Goal: Task Accomplishment & Management: Manage account settings

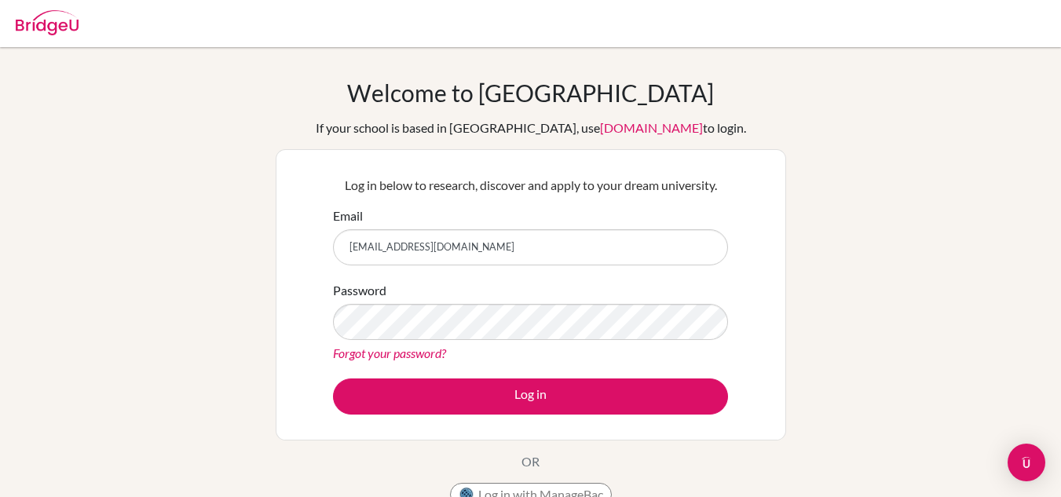
click at [437, 356] on link "Forgot your password?" at bounding box center [389, 353] width 113 height 15
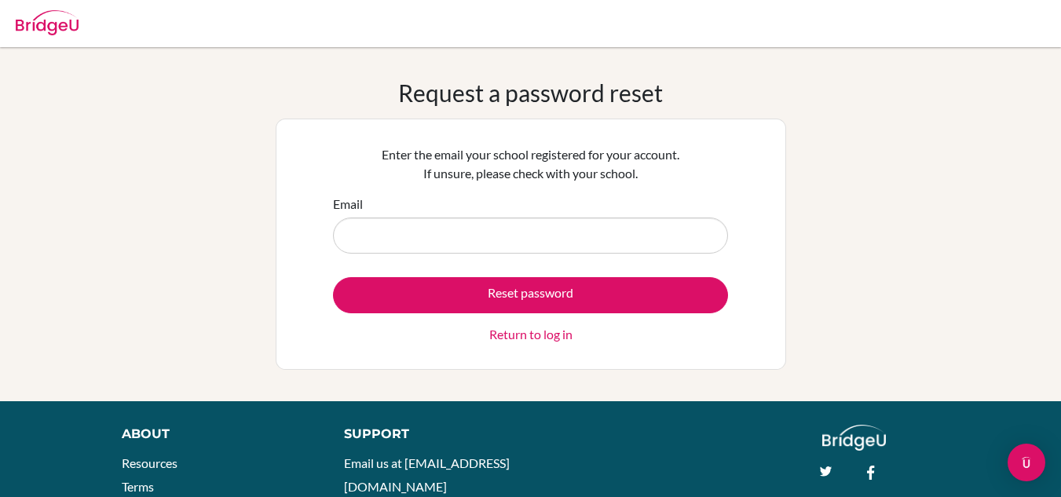
click at [515, 240] on input "Email" at bounding box center [530, 236] width 395 height 36
type input "[EMAIL_ADDRESS][DOMAIN_NAME]"
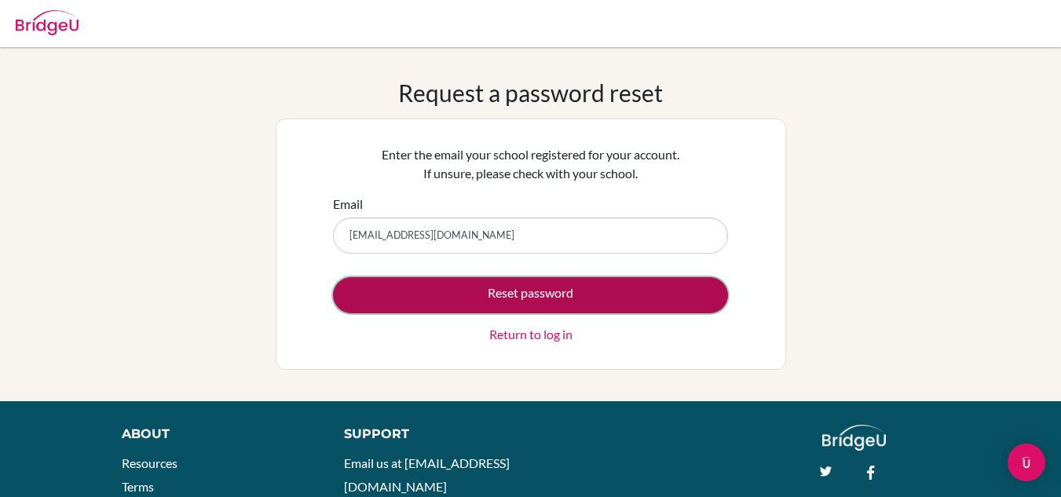
click at [523, 296] on button "Reset password" at bounding box center [530, 295] width 395 height 36
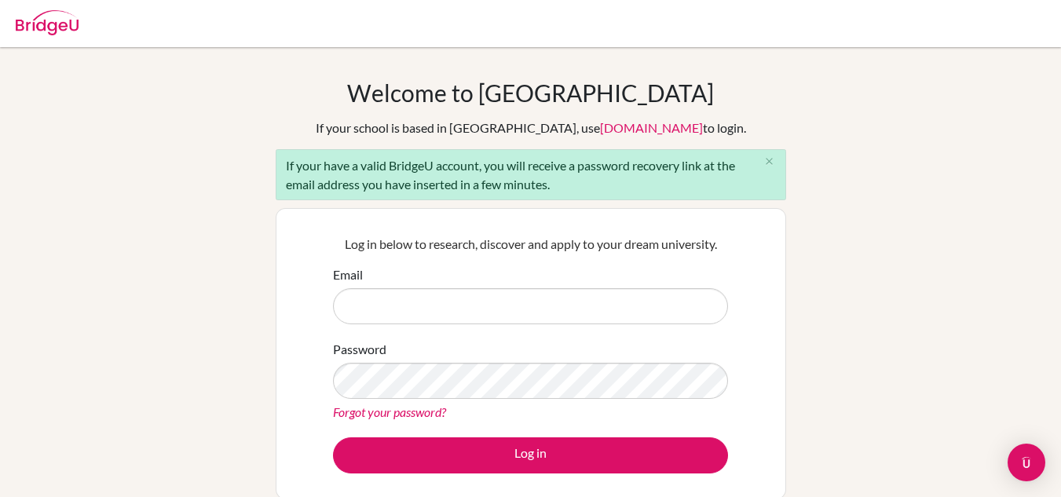
click at [616, 303] on input "Email" at bounding box center [530, 306] width 395 height 36
type input "[EMAIL_ADDRESS][DOMAIN_NAME]"
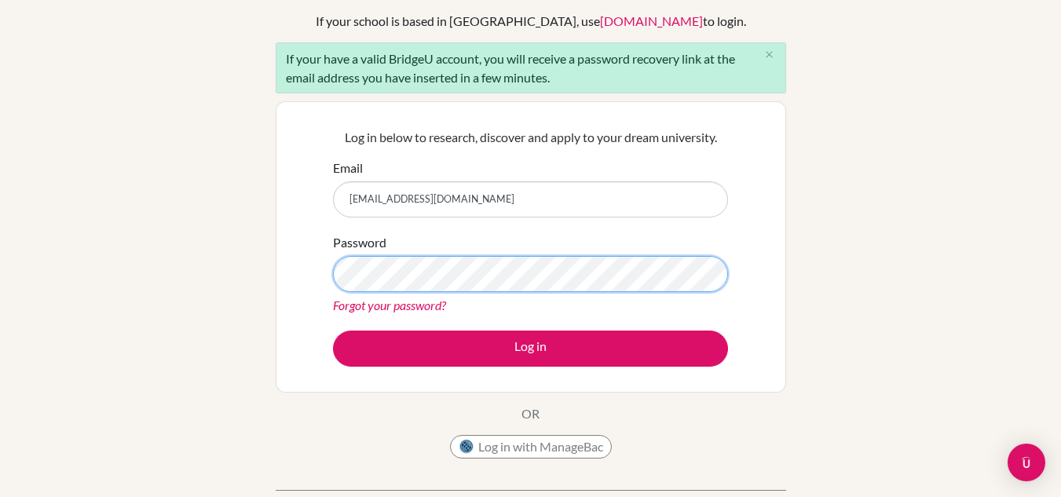
scroll to position [108, 0]
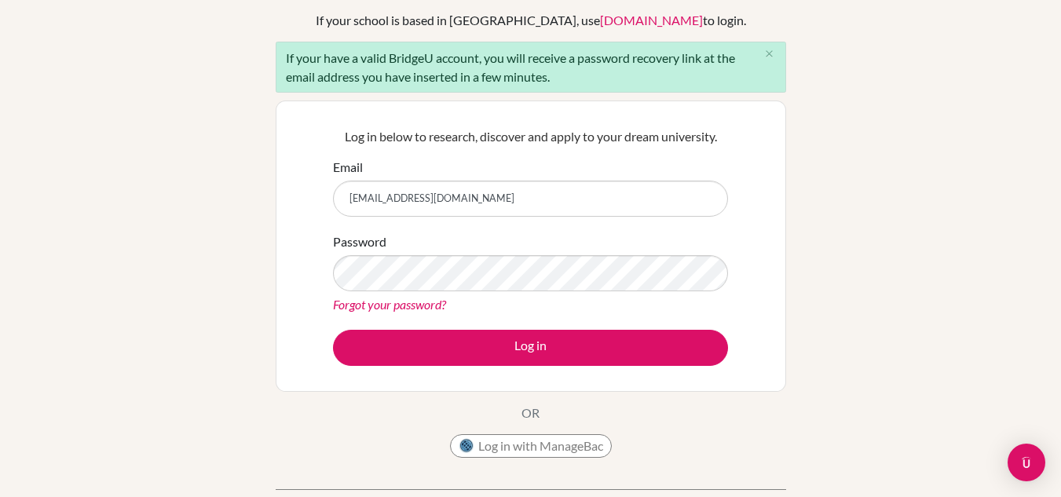
click at [435, 58] on div "If your have a valid BridgeU account, you will receive a password recovery link…" at bounding box center [531, 67] width 511 height 51
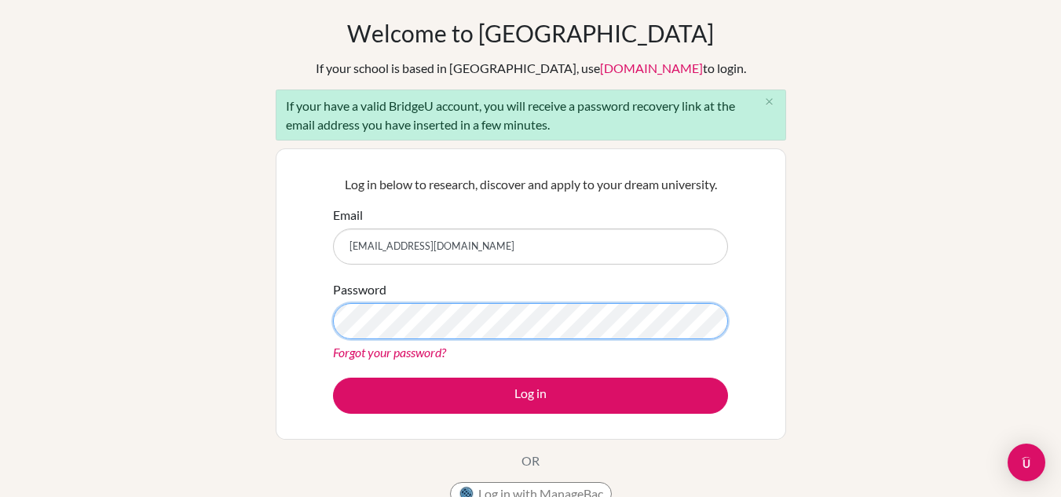
scroll to position [185, 0]
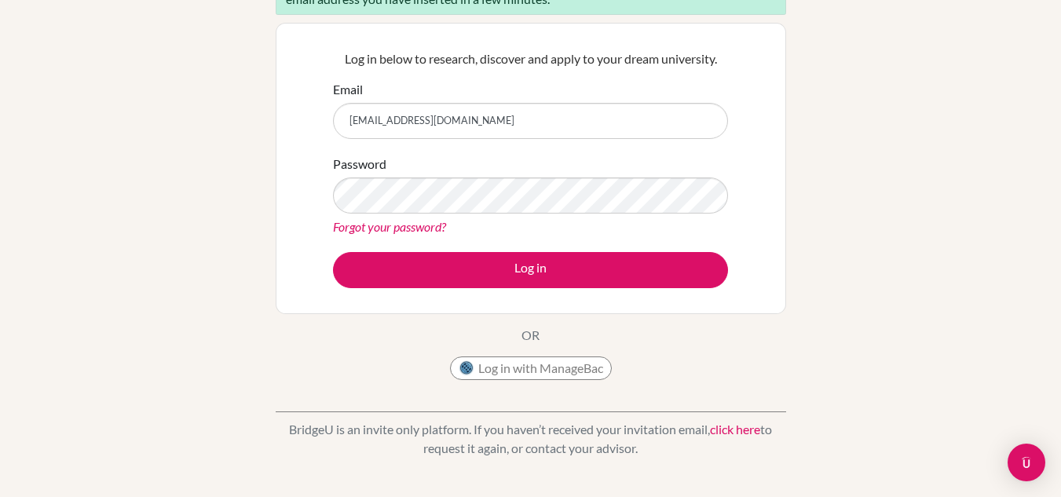
click at [411, 230] on link "Forgot your password?" at bounding box center [389, 226] width 113 height 15
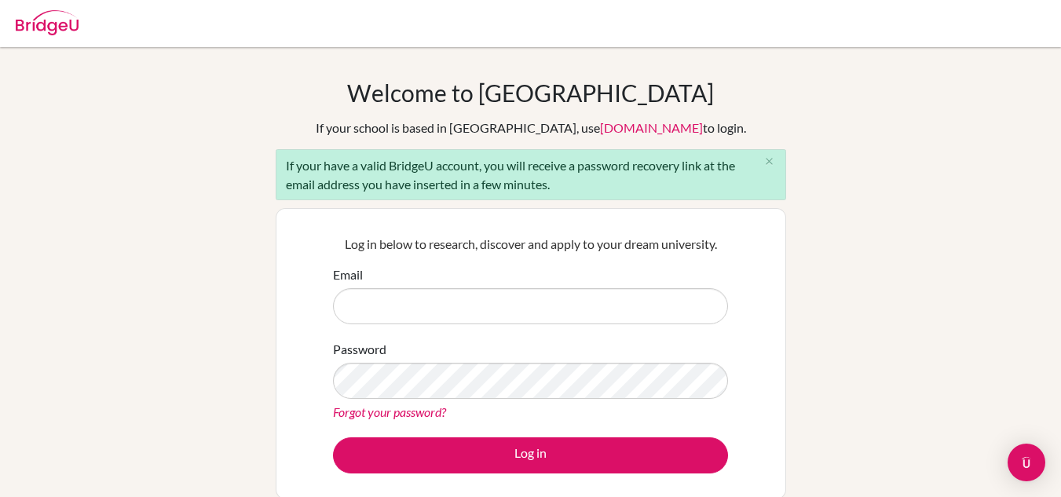
click at [60, 24] on img at bounding box center [47, 22] width 63 height 25
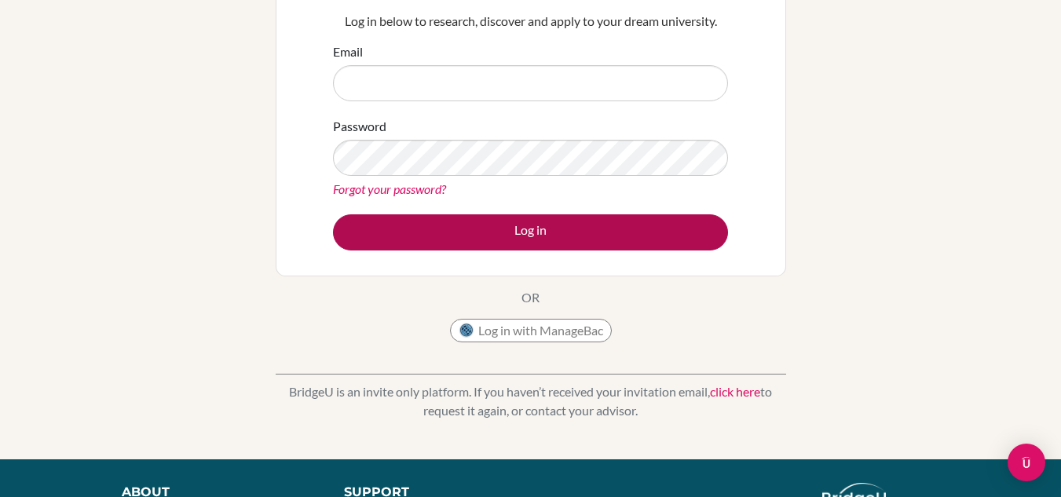
scroll to position [165, 0]
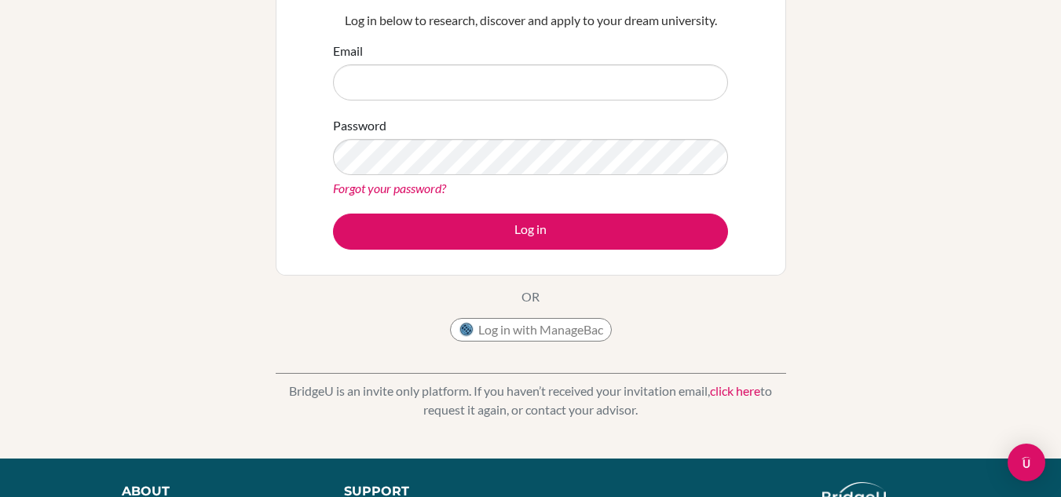
click at [573, 66] on input "Email" at bounding box center [530, 82] width 395 height 36
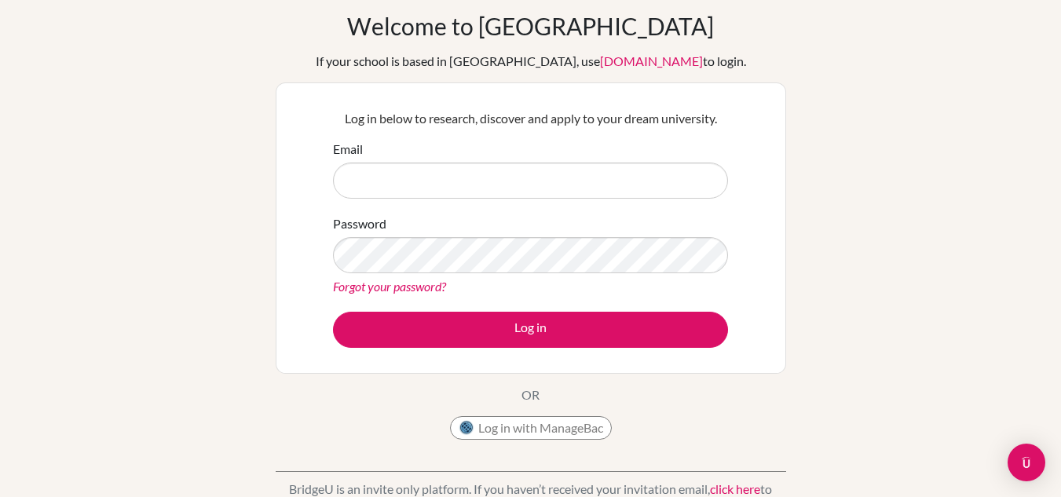
scroll to position [63, 0]
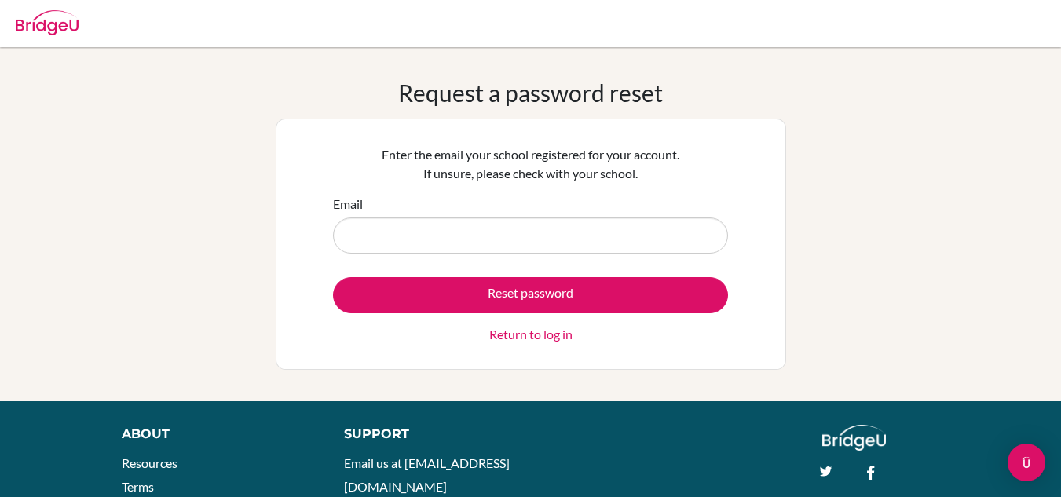
click at [556, 221] on input "Email" at bounding box center [530, 236] width 395 height 36
type input "[EMAIL_ADDRESS][DOMAIN_NAME]"
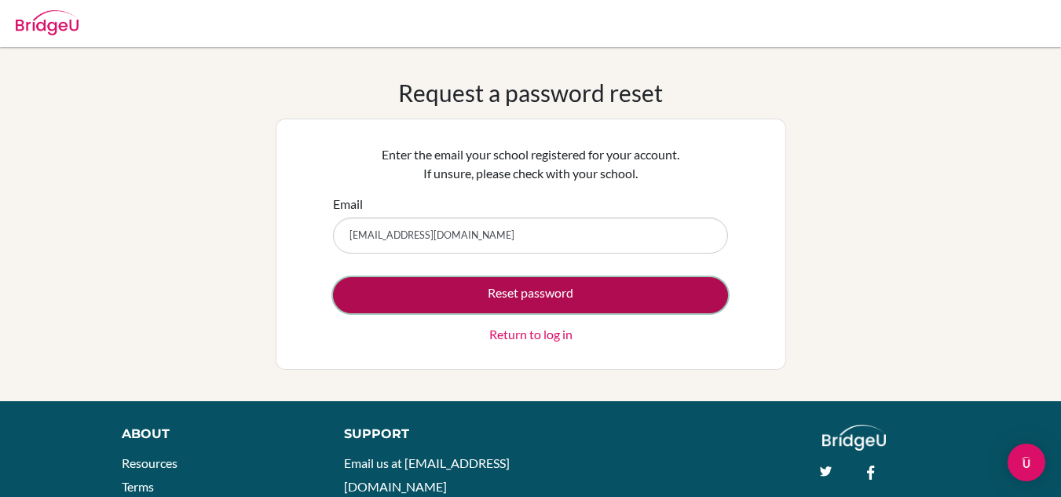
click at [533, 295] on button "Reset password" at bounding box center [530, 295] width 395 height 36
